Goal: Navigation & Orientation: Understand site structure

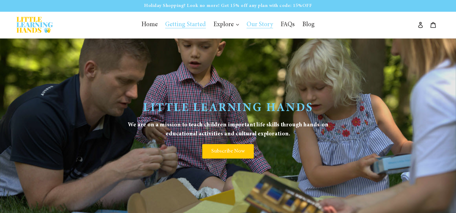
click at [182, 26] on span "Getting Started" at bounding box center [185, 25] width 41 height 7
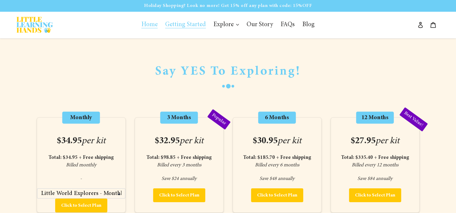
click at [155, 28] on span "Home" at bounding box center [149, 25] width 16 height 7
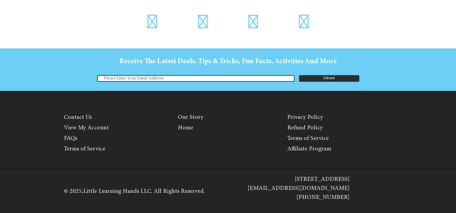
scroll to position [1799, 0]
